Goal: Use online tool/utility: Utilize a website feature to perform a specific function

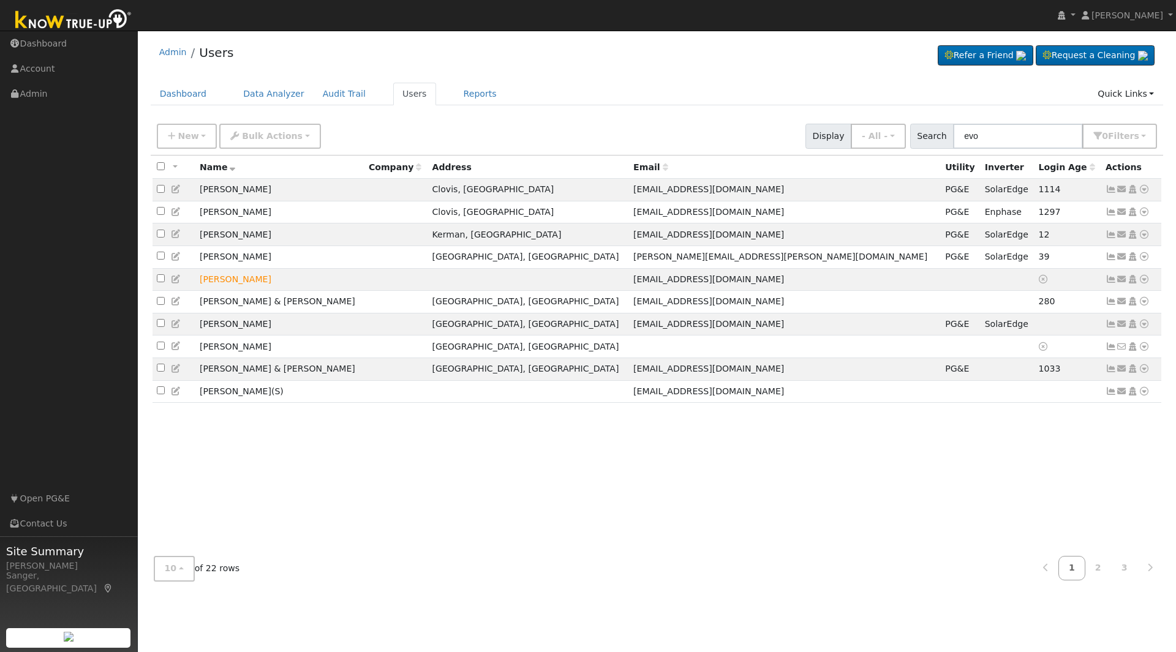
click at [997, 141] on input "evo" at bounding box center [1018, 136] width 130 height 25
type input "e"
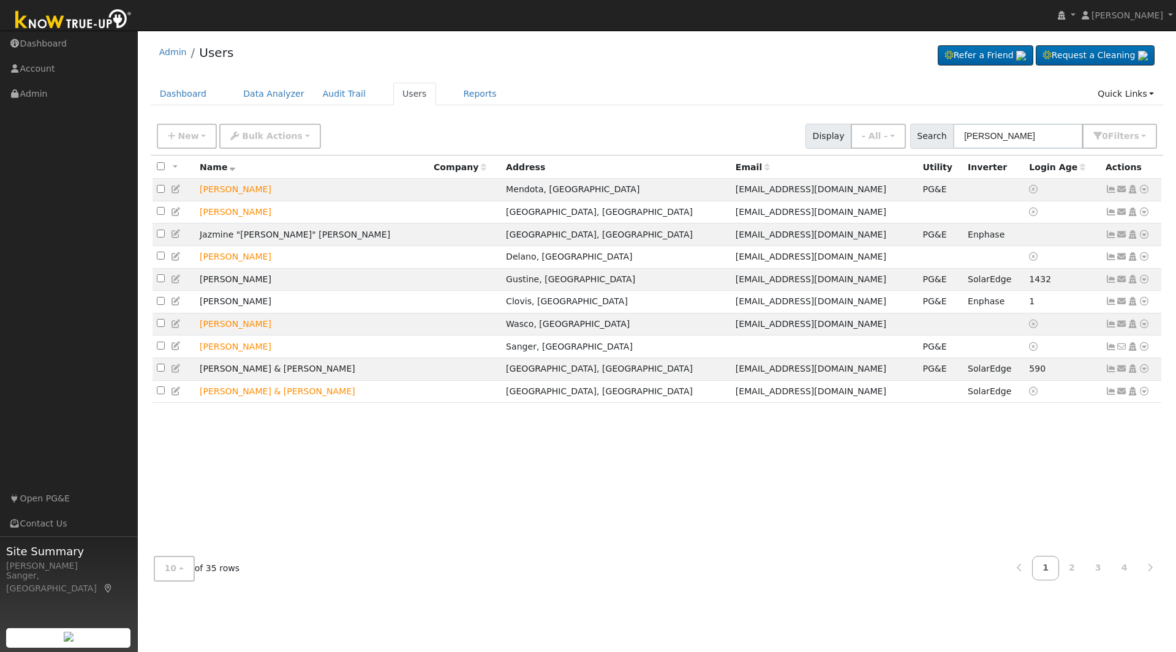
type input "[PERSON_NAME]"
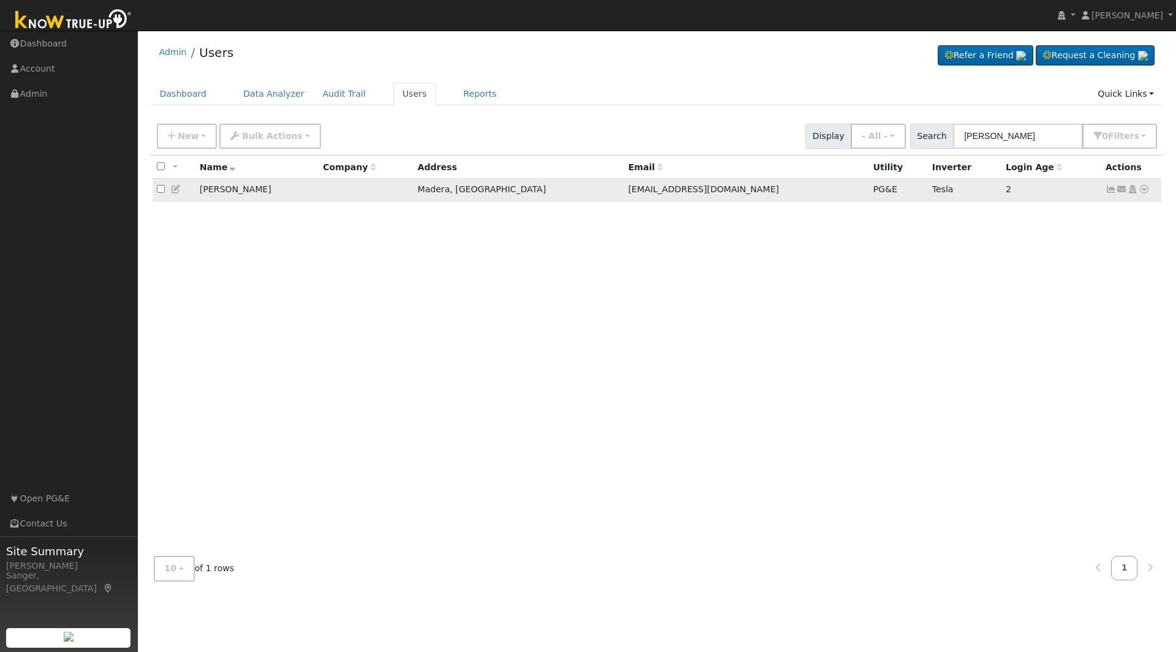
click at [1112, 190] on icon at bounding box center [1111, 189] width 11 height 9
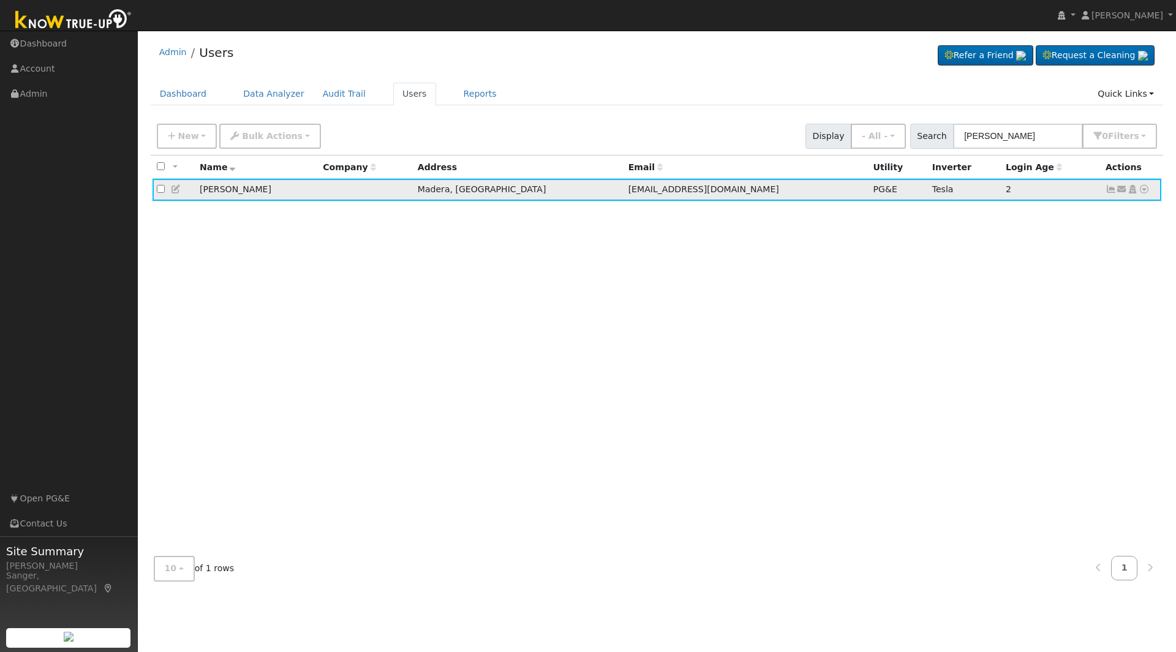
click at [1112, 190] on icon at bounding box center [1111, 189] width 11 height 9
click at [1110, 192] on icon at bounding box center [1111, 189] width 11 height 9
click at [1142, 188] on icon at bounding box center [1144, 189] width 11 height 9
click at [1108, 214] on link "Data Analyzer" at bounding box center [1104, 210] width 89 height 17
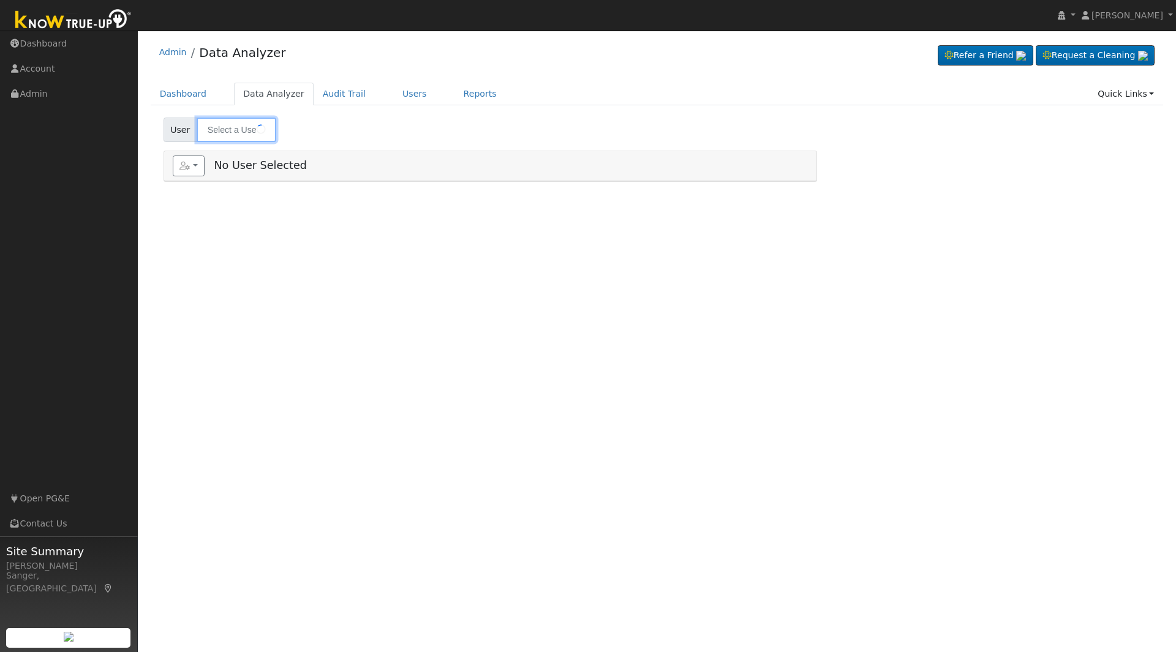
type input "[PERSON_NAME]"
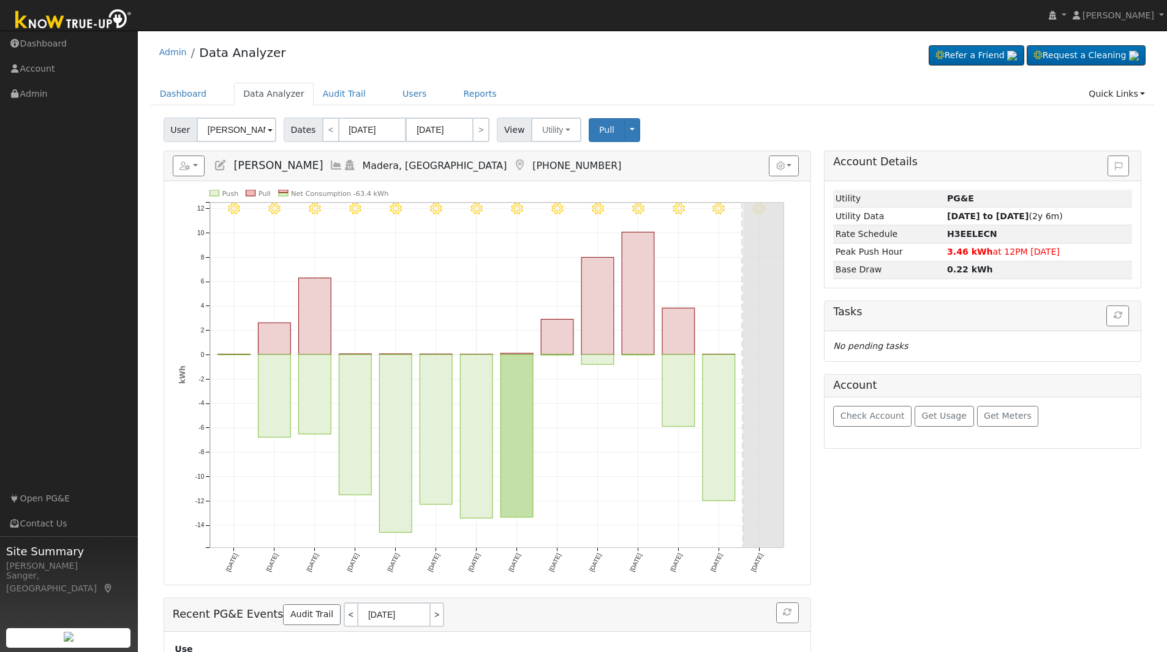
click at [330, 165] on icon at bounding box center [336, 165] width 13 height 11
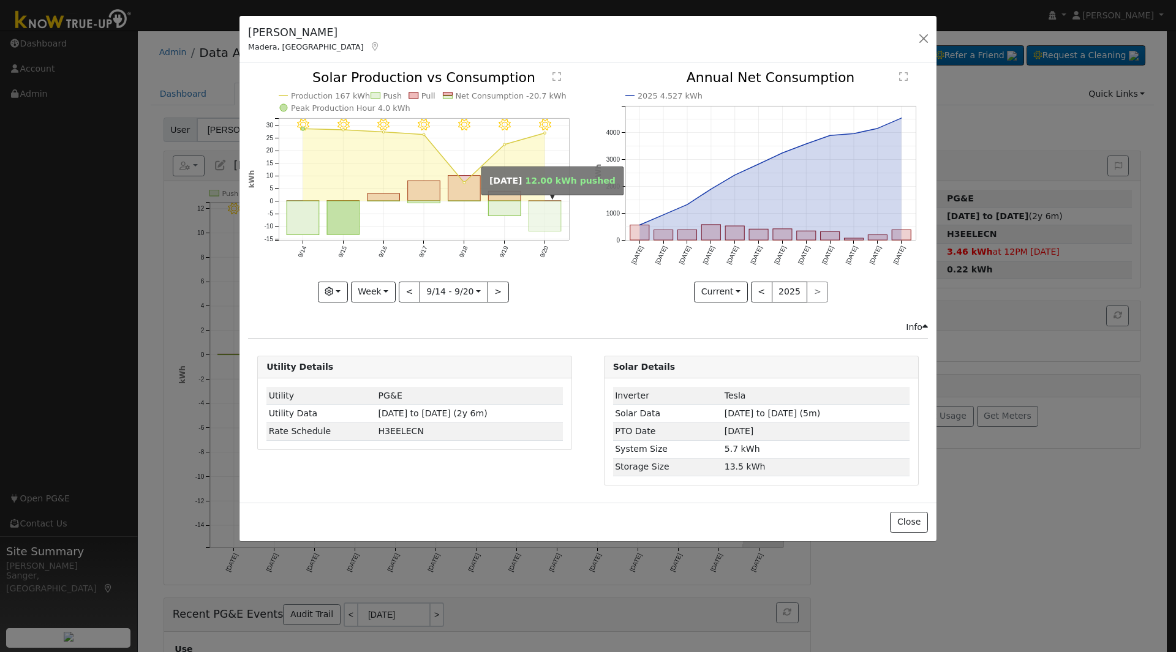
click at [540, 211] on rect "onclick=""" at bounding box center [545, 217] width 32 height 31
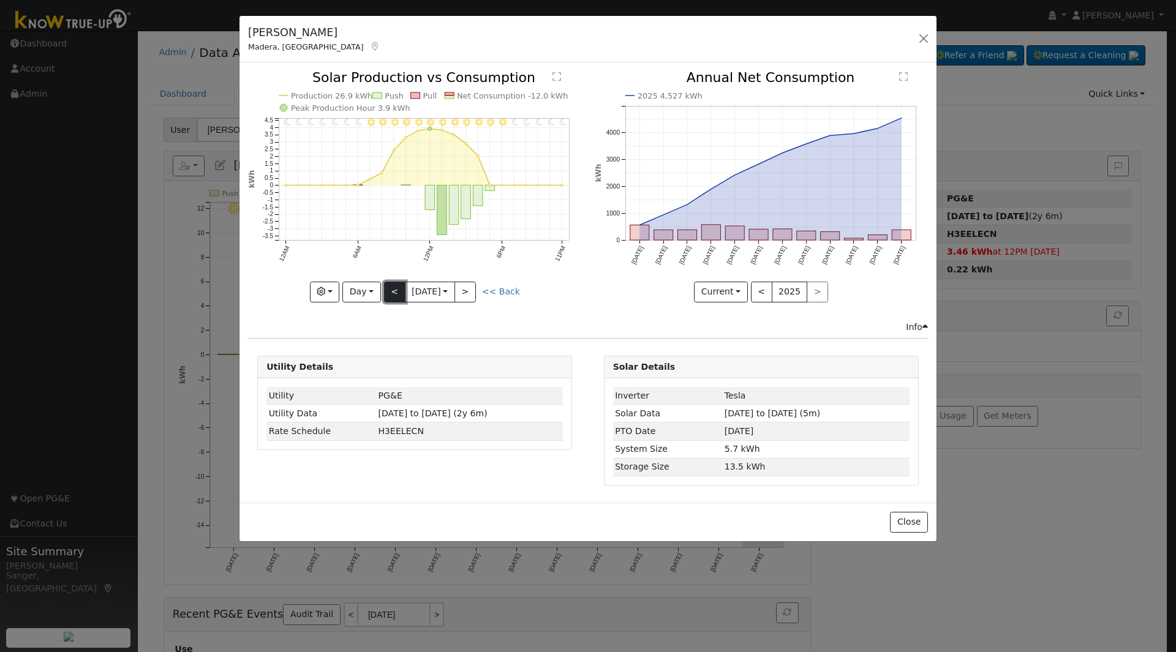
click at [391, 288] on button "<" at bounding box center [394, 292] width 21 height 21
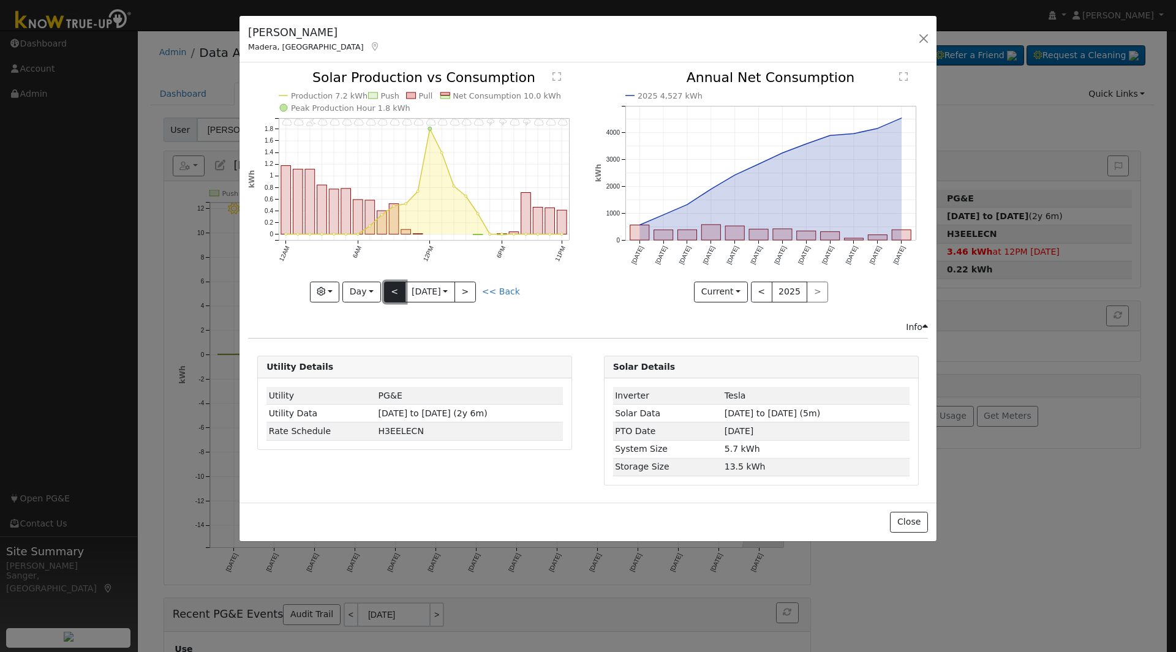
click at [391, 288] on button "<" at bounding box center [394, 292] width 21 height 21
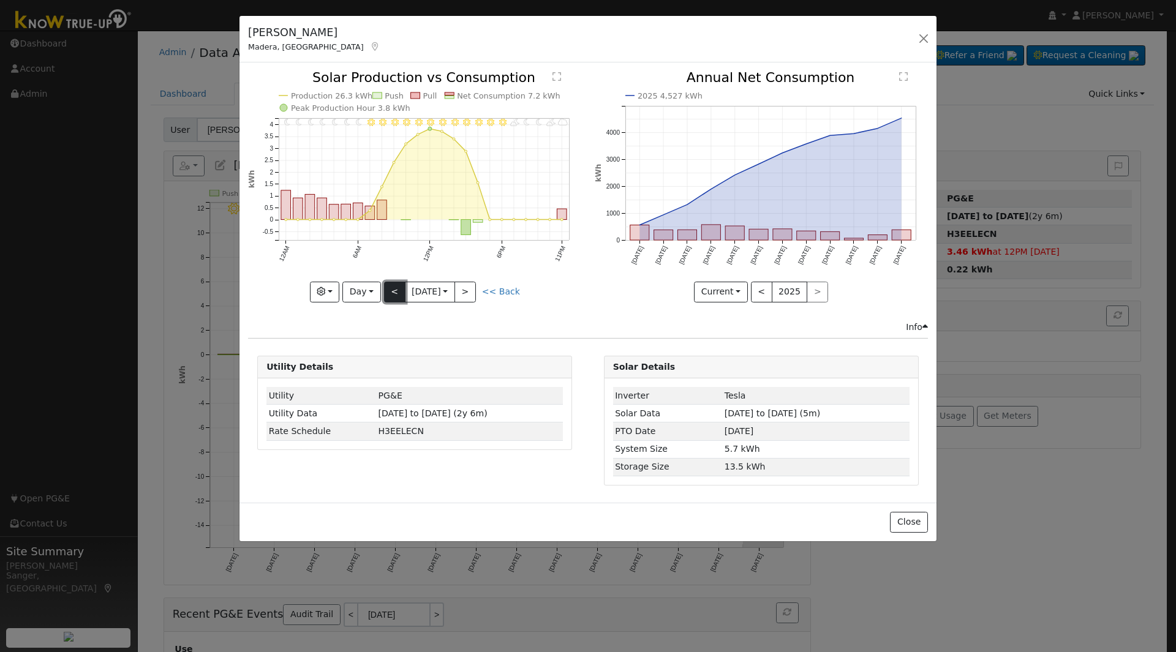
click at [391, 288] on button "<" at bounding box center [394, 292] width 21 height 21
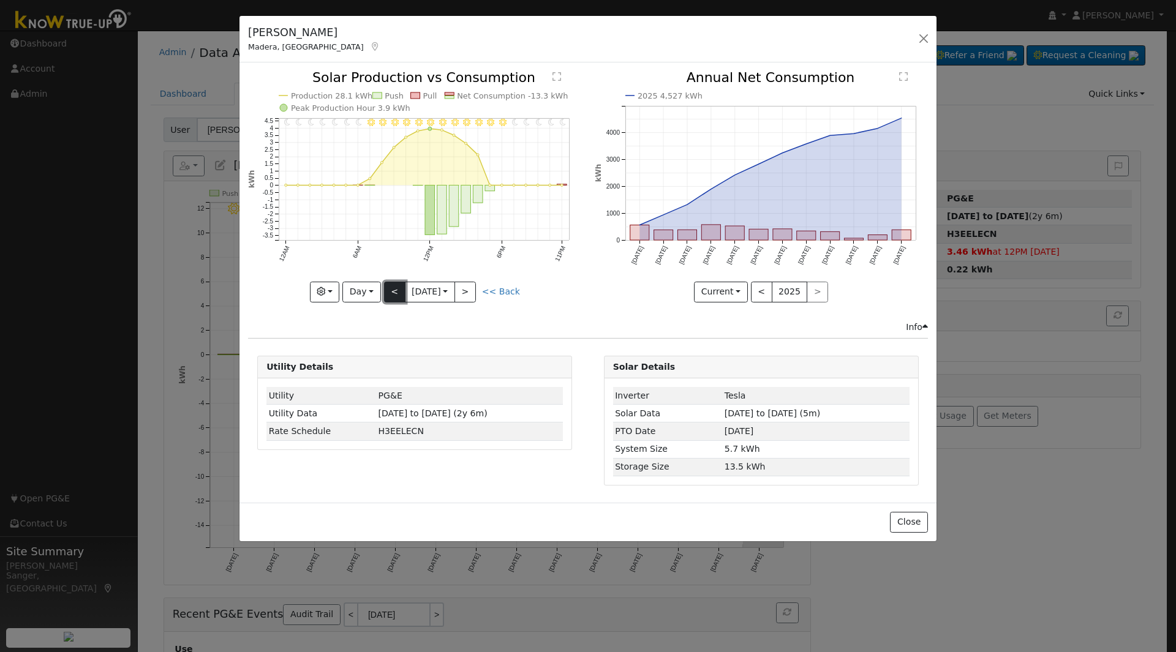
click at [391, 288] on button "<" at bounding box center [394, 292] width 21 height 21
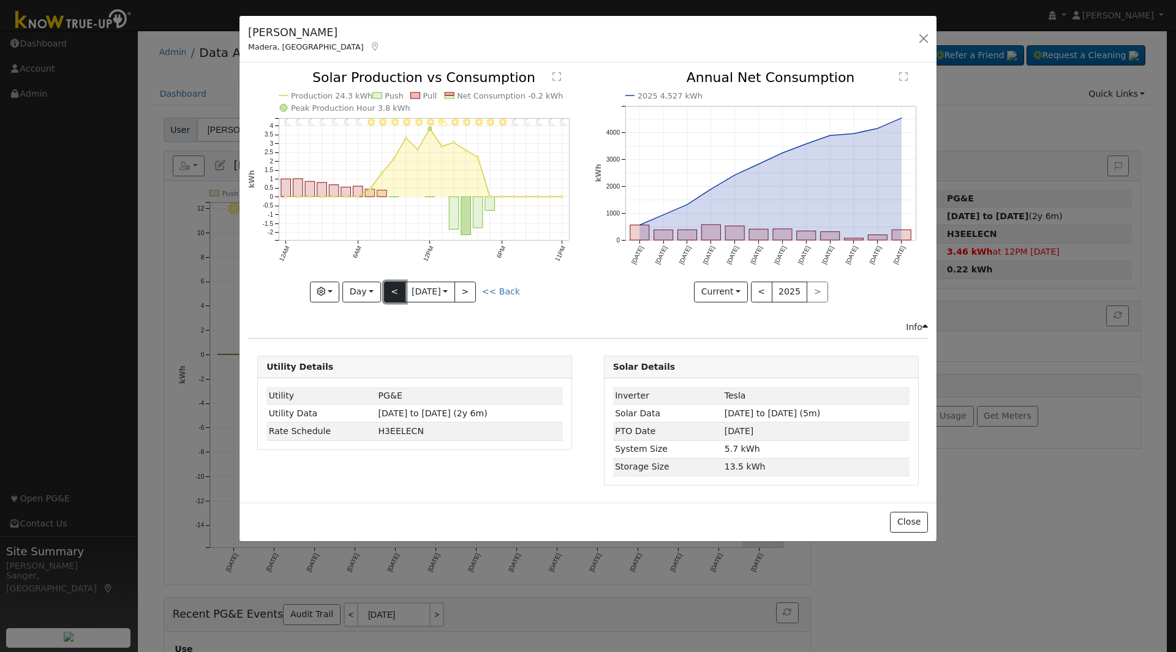
click at [391, 288] on button "<" at bounding box center [394, 292] width 21 height 21
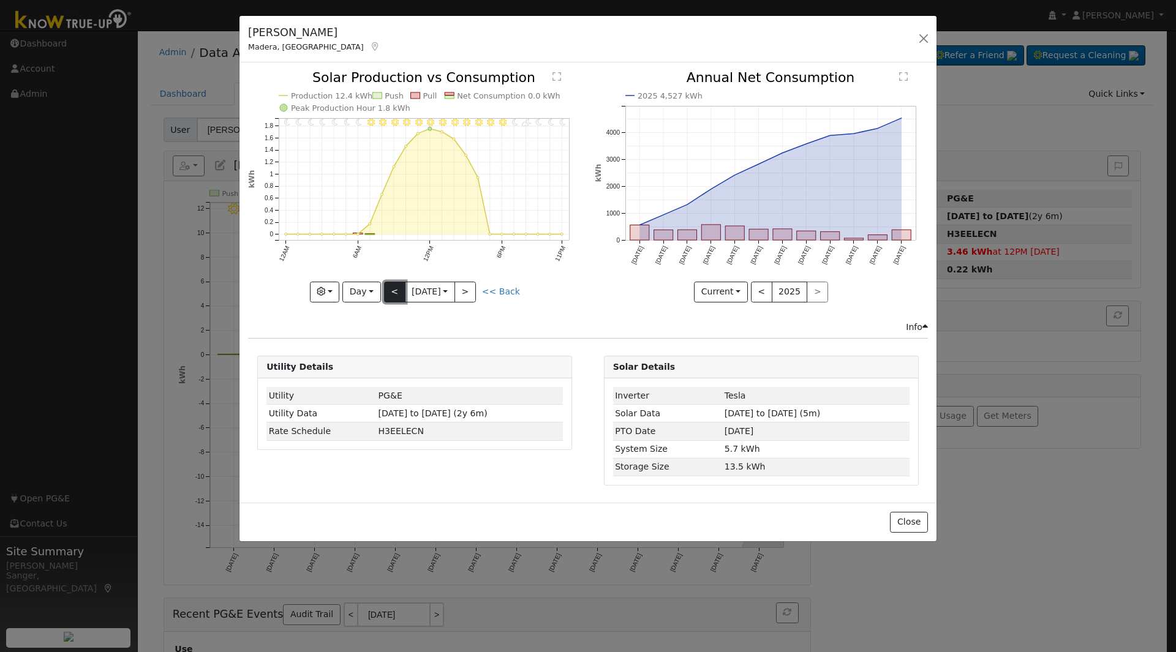
click at [391, 288] on button "<" at bounding box center [394, 292] width 21 height 21
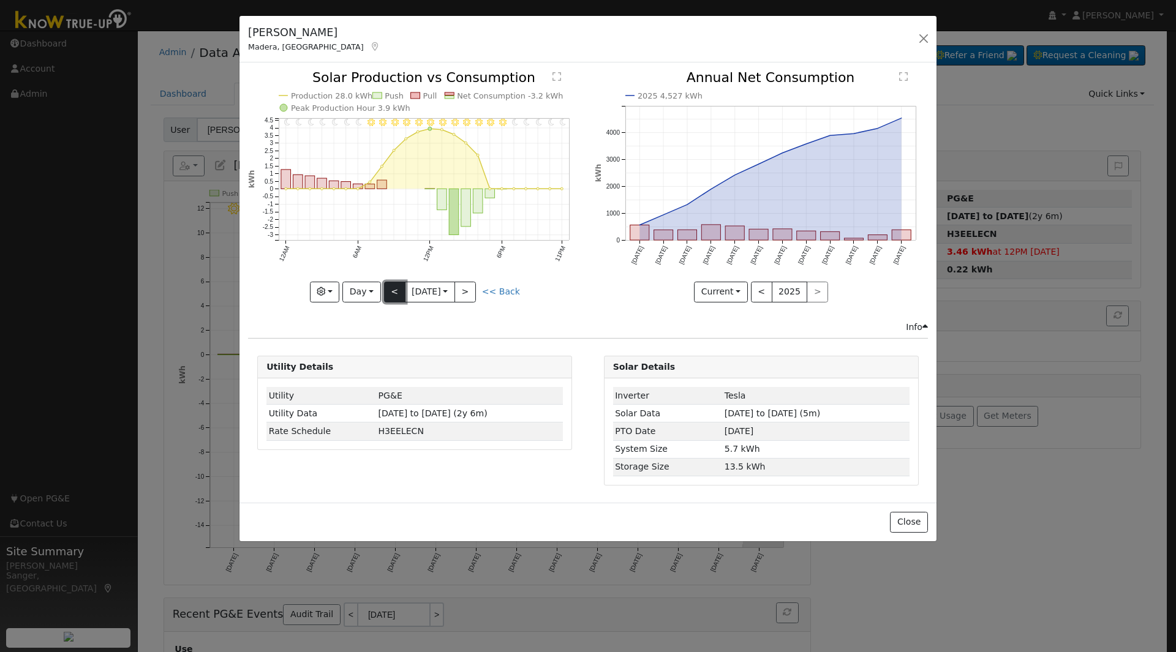
click at [391, 288] on button "<" at bounding box center [394, 292] width 21 height 21
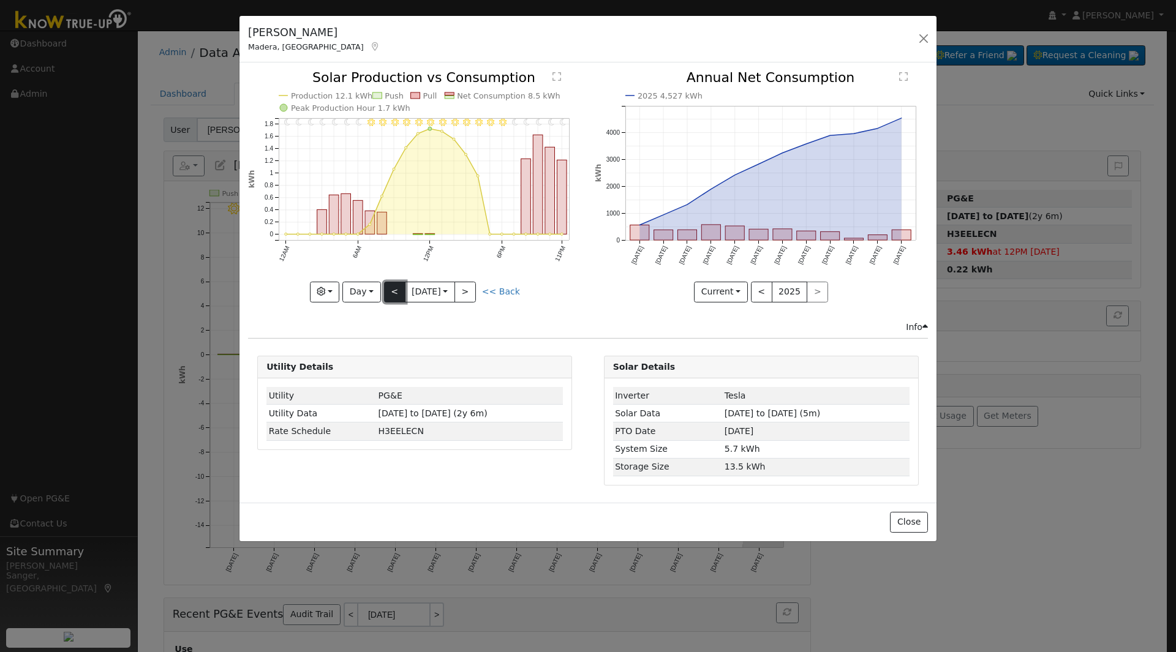
click at [391, 288] on button "<" at bounding box center [394, 292] width 21 height 21
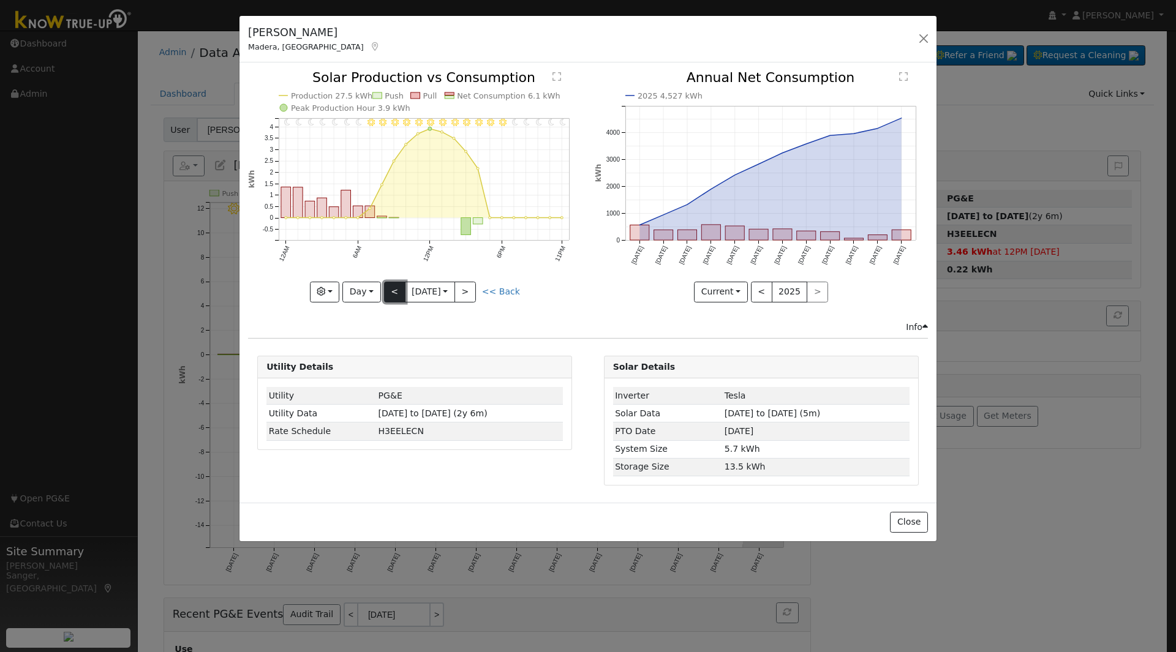
click at [391, 288] on button "<" at bounding box center [394, 292] width 21 height 21
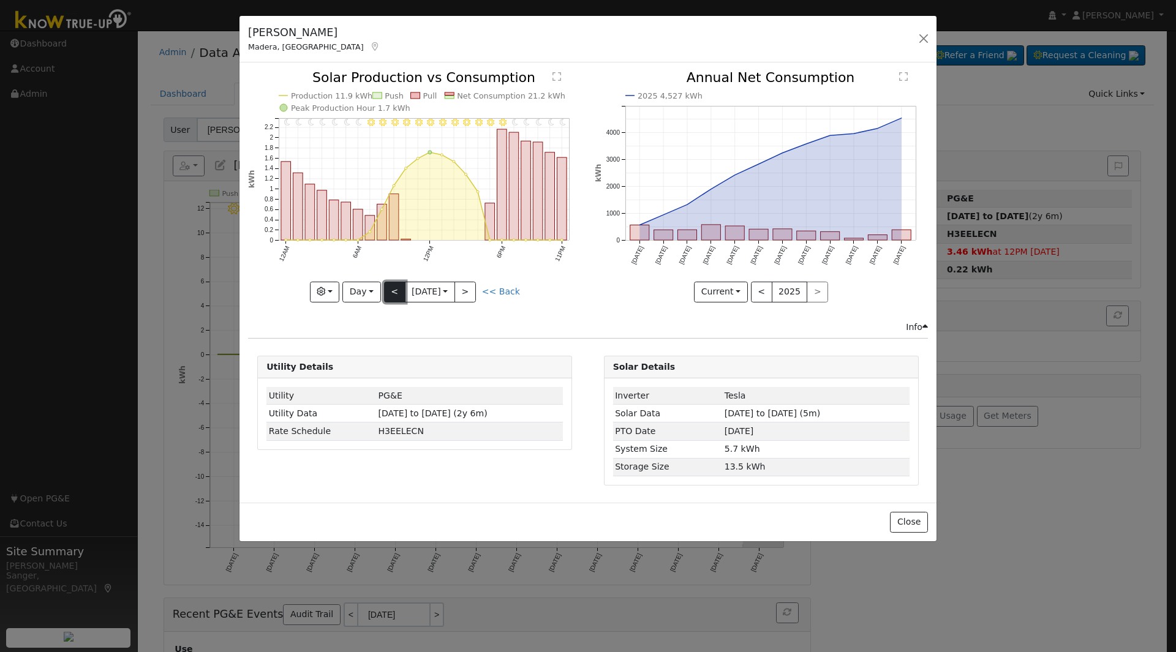
click at [391, 288] on button "<" at bounding box center [394, 292] width 21 height 21
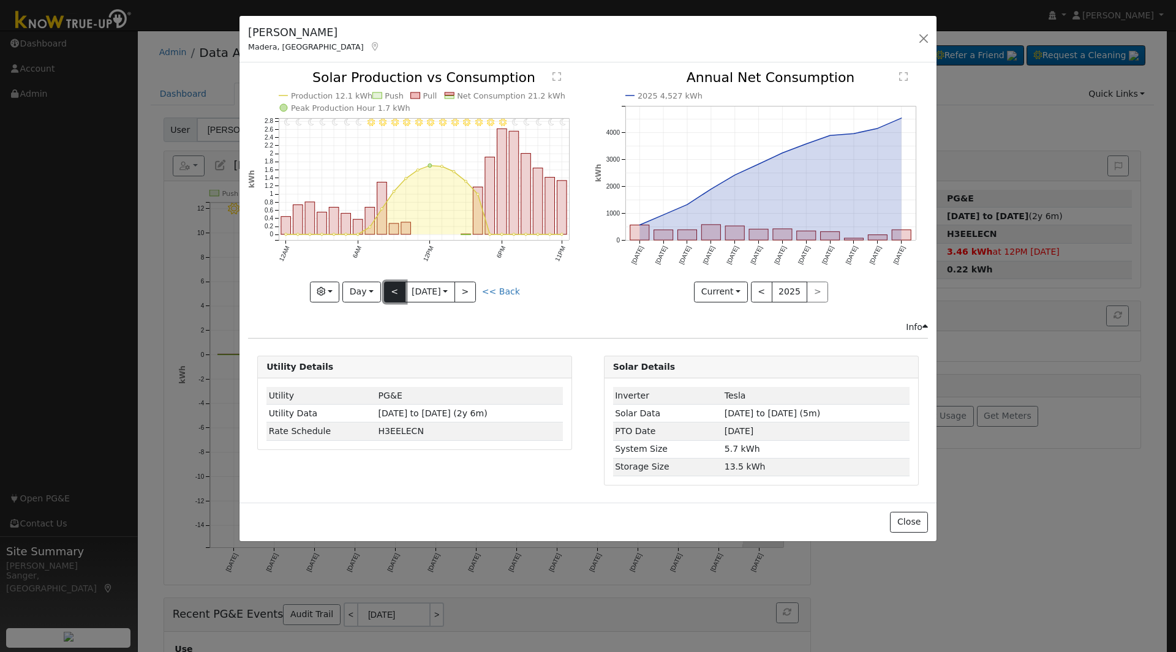
click at [391, 288] on button "<" at bounding box center [394, 292] width 21 height 21
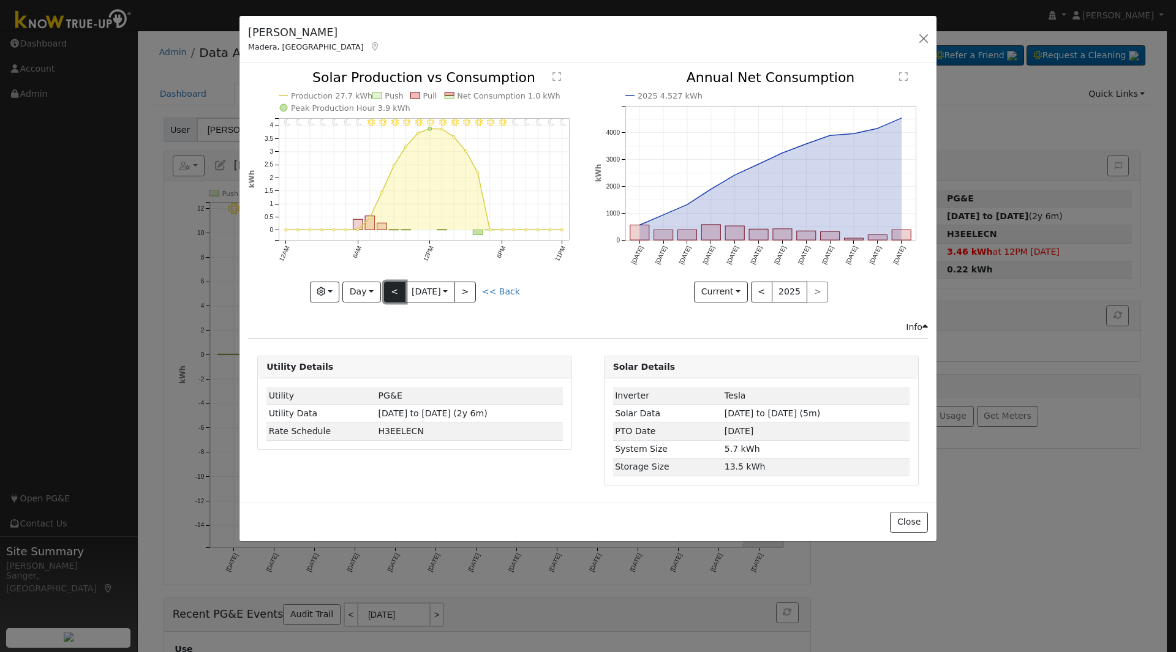
click at [391, 288] on button "<" at bounding box center [394, 292] width 21 height 21
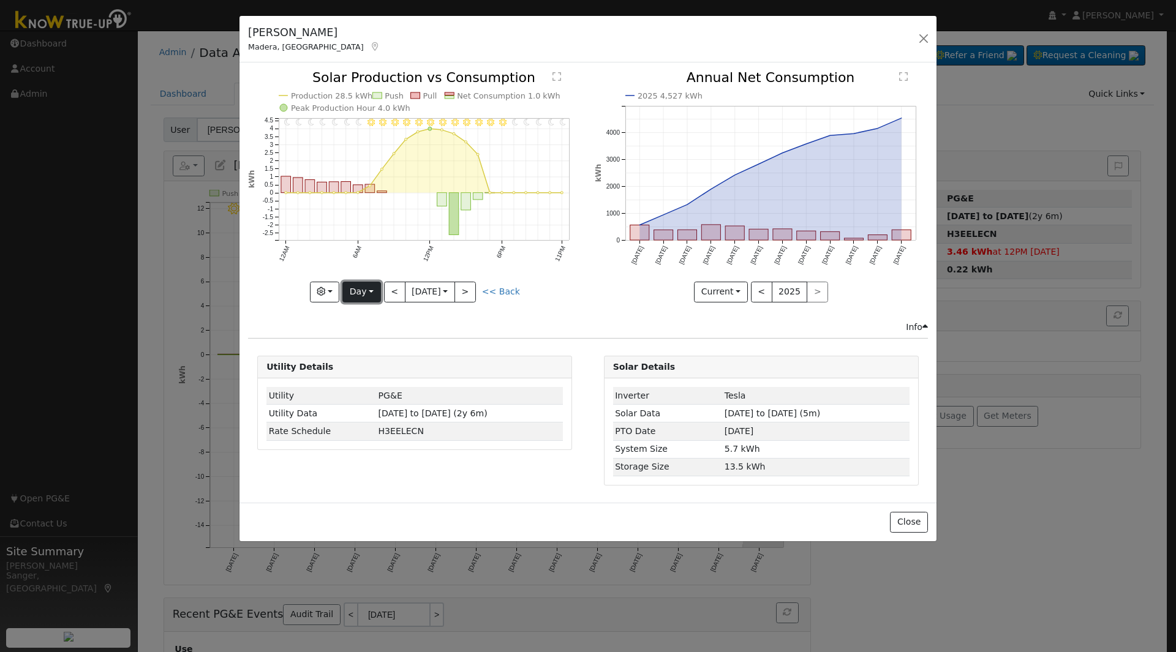
click at [353, 293] on button "Day" at bounding box center [361, 292] width 38 height 21
click at [364, 364] on link "Year" at bounding box center [385, 368] width 85 height 17
type input "2024-09-01"
